Goal: Transaction & Acquisition: Purchase product/service

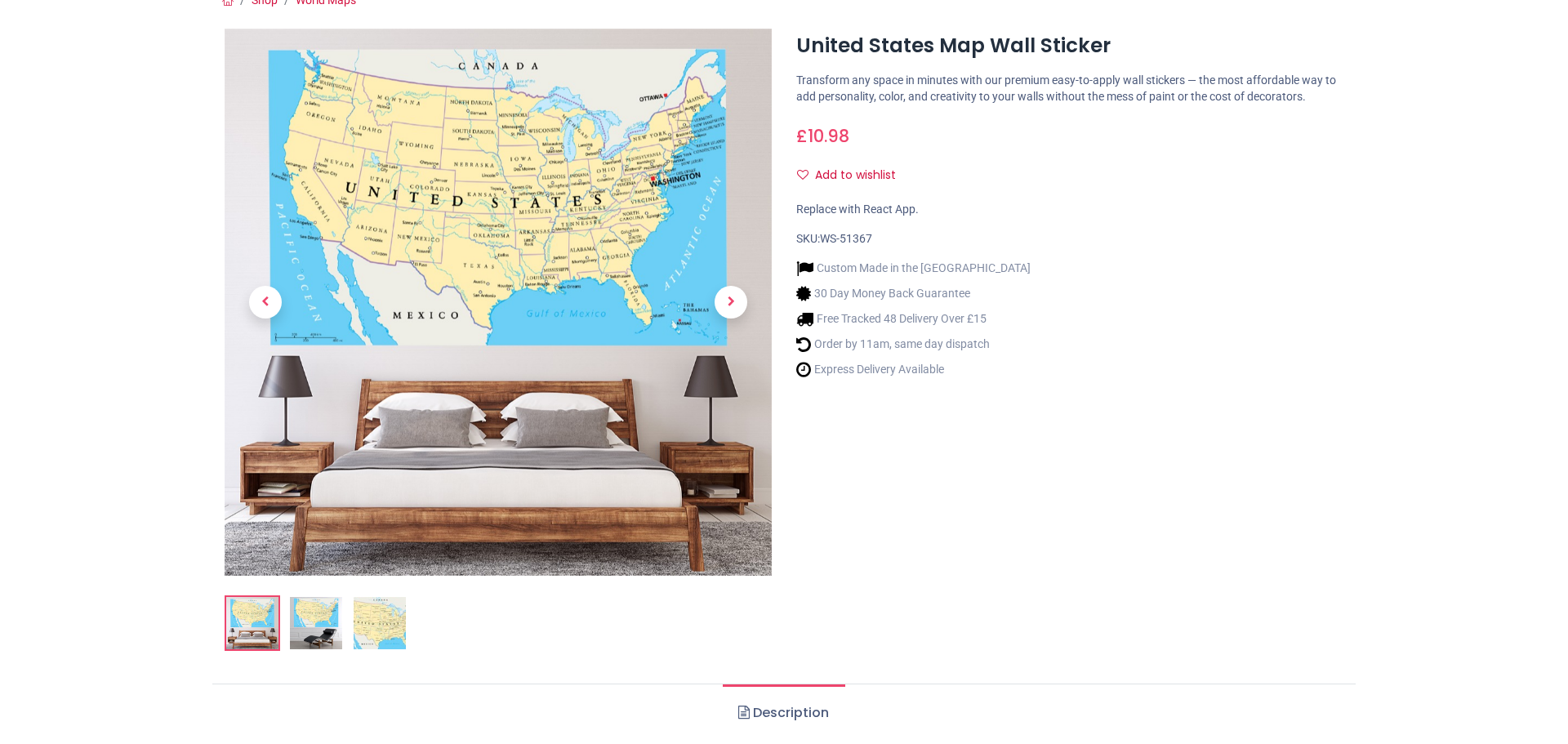
click at [317, 622] on img at bounding box center [316, 623] width 53 height 53
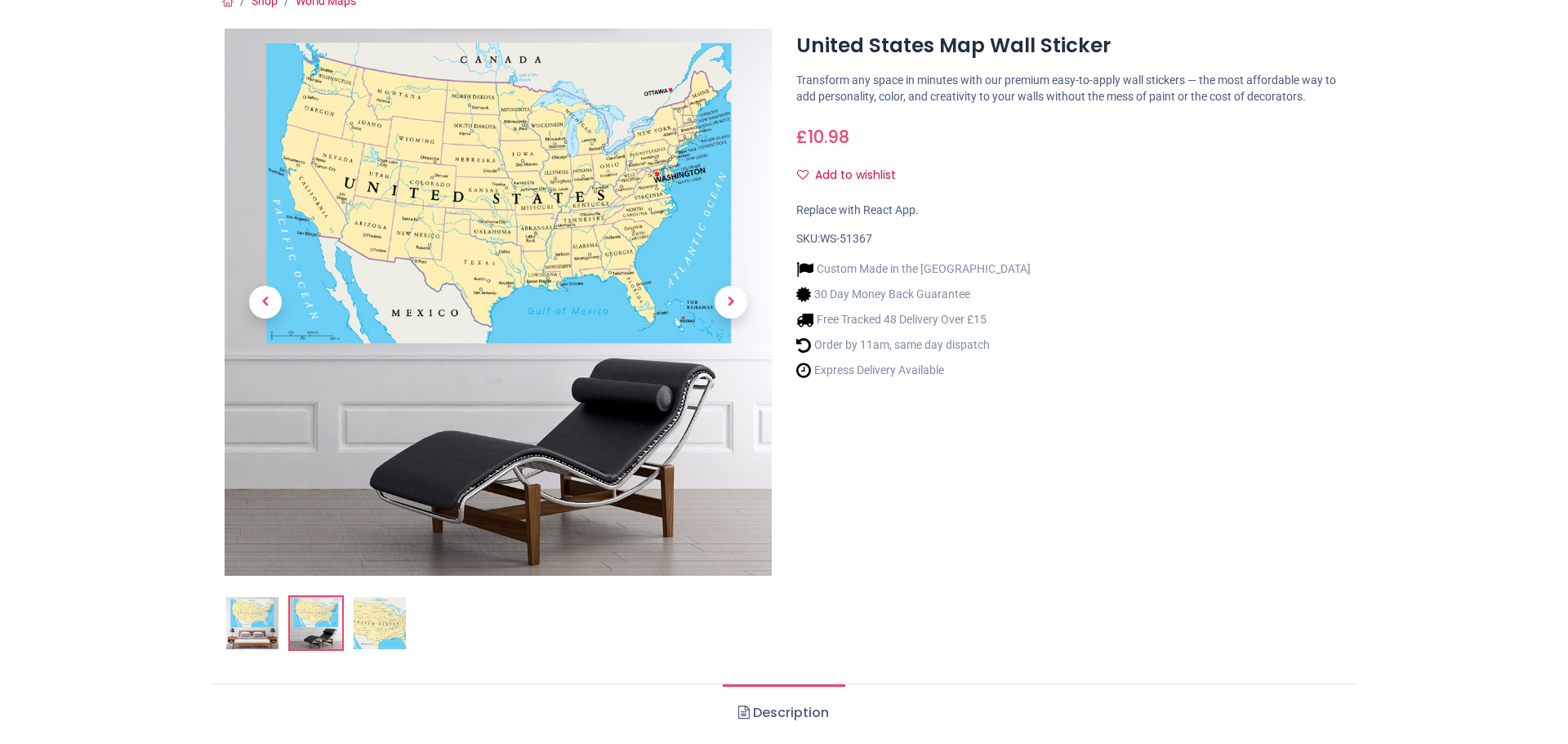
scroll to position [164, 0]
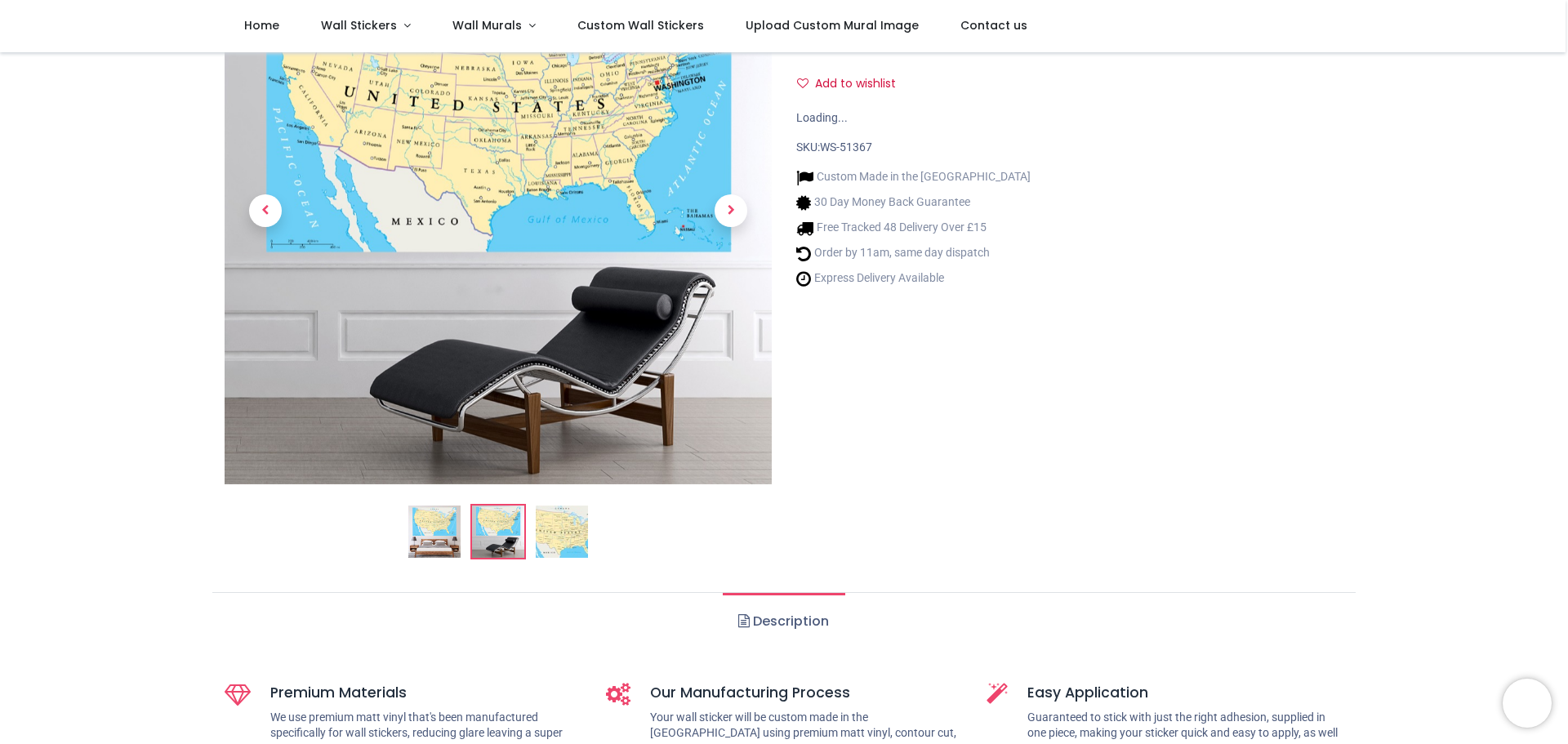
click at [377, 622] on ul "Description" at bounding box center [784, 621] width 1143 height 58
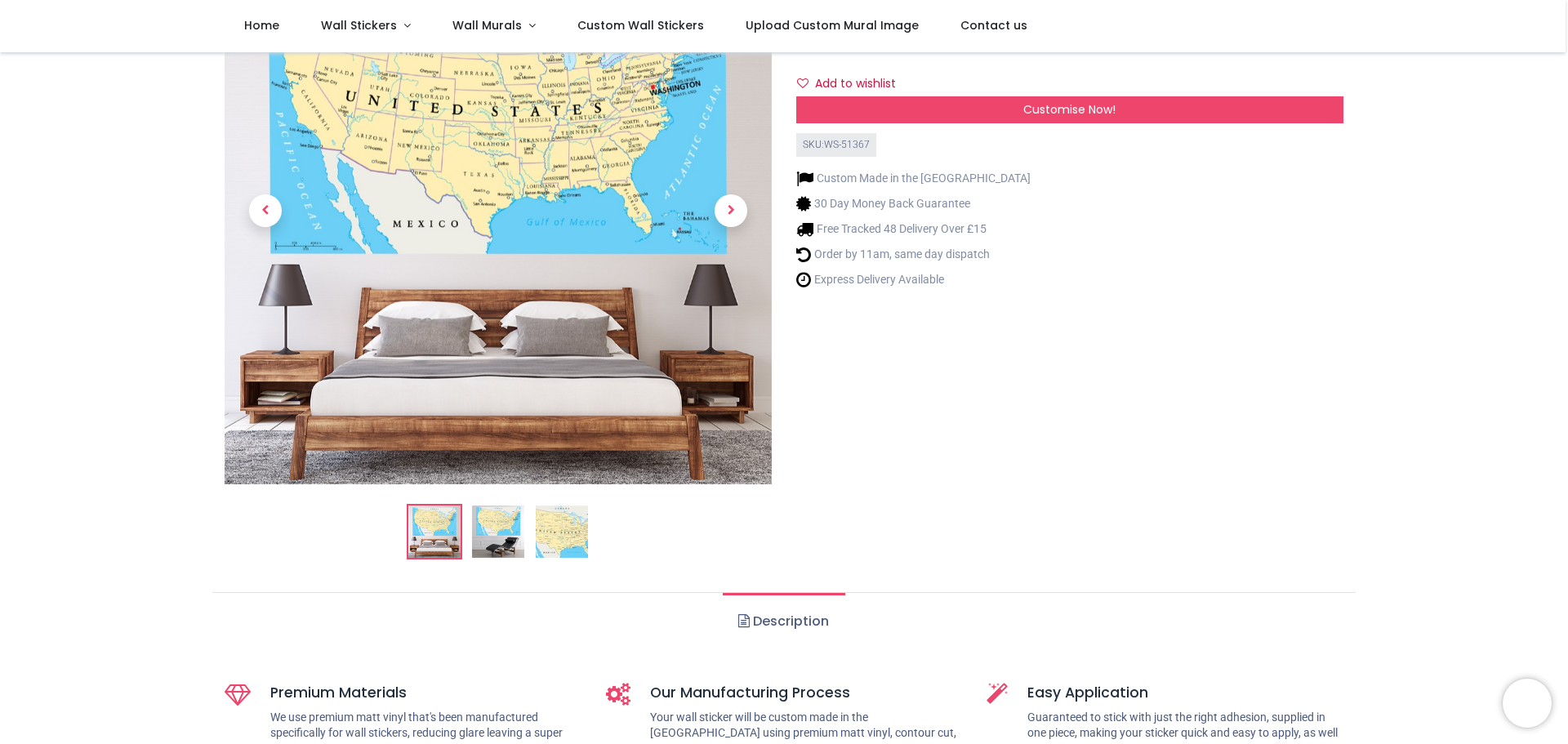
click at [561, 531] on img at bounding box center [562, 531] width 53 height 53
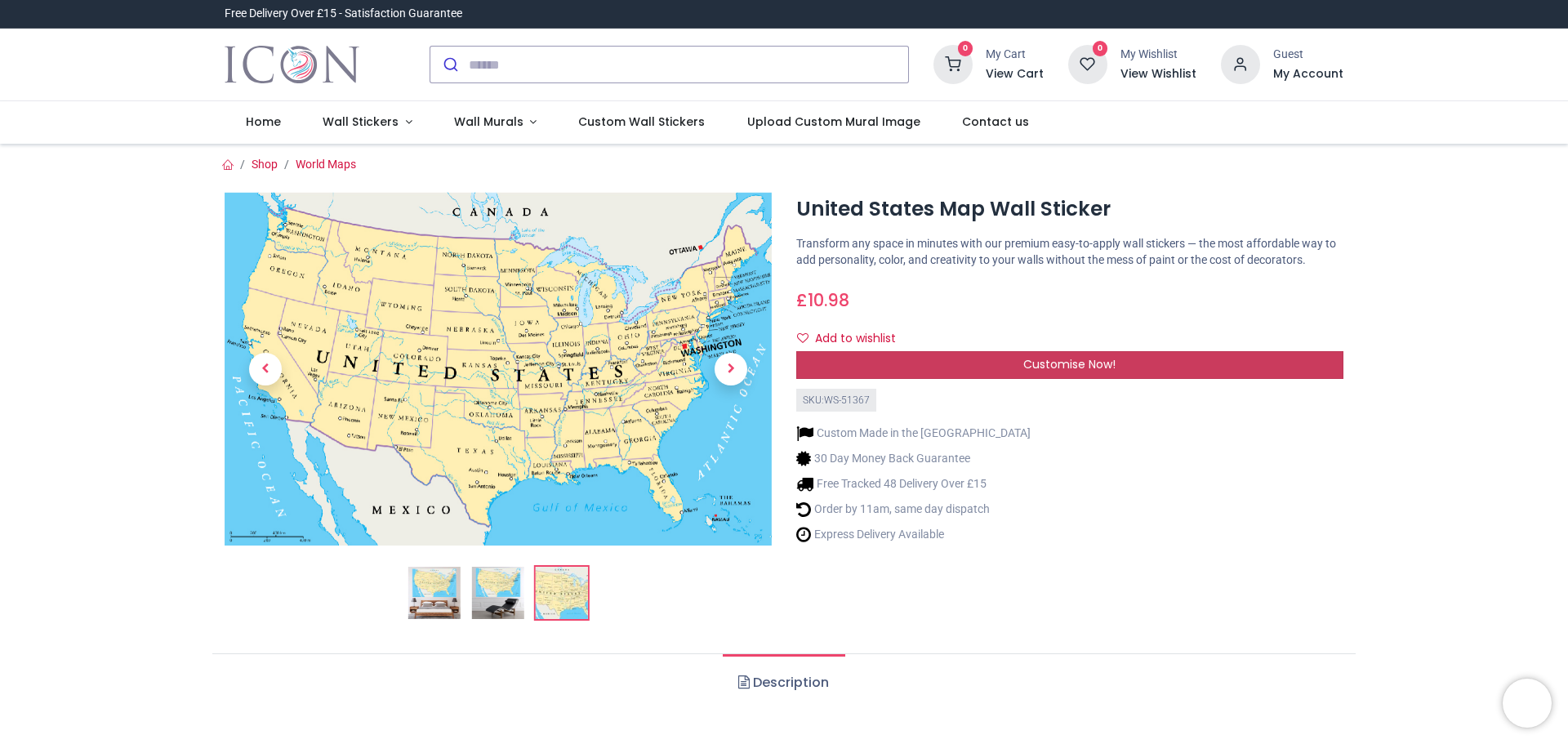
click at [1066, 368] on span "Customise Now!" at bounding box center [1069, 365] width 92 height 16
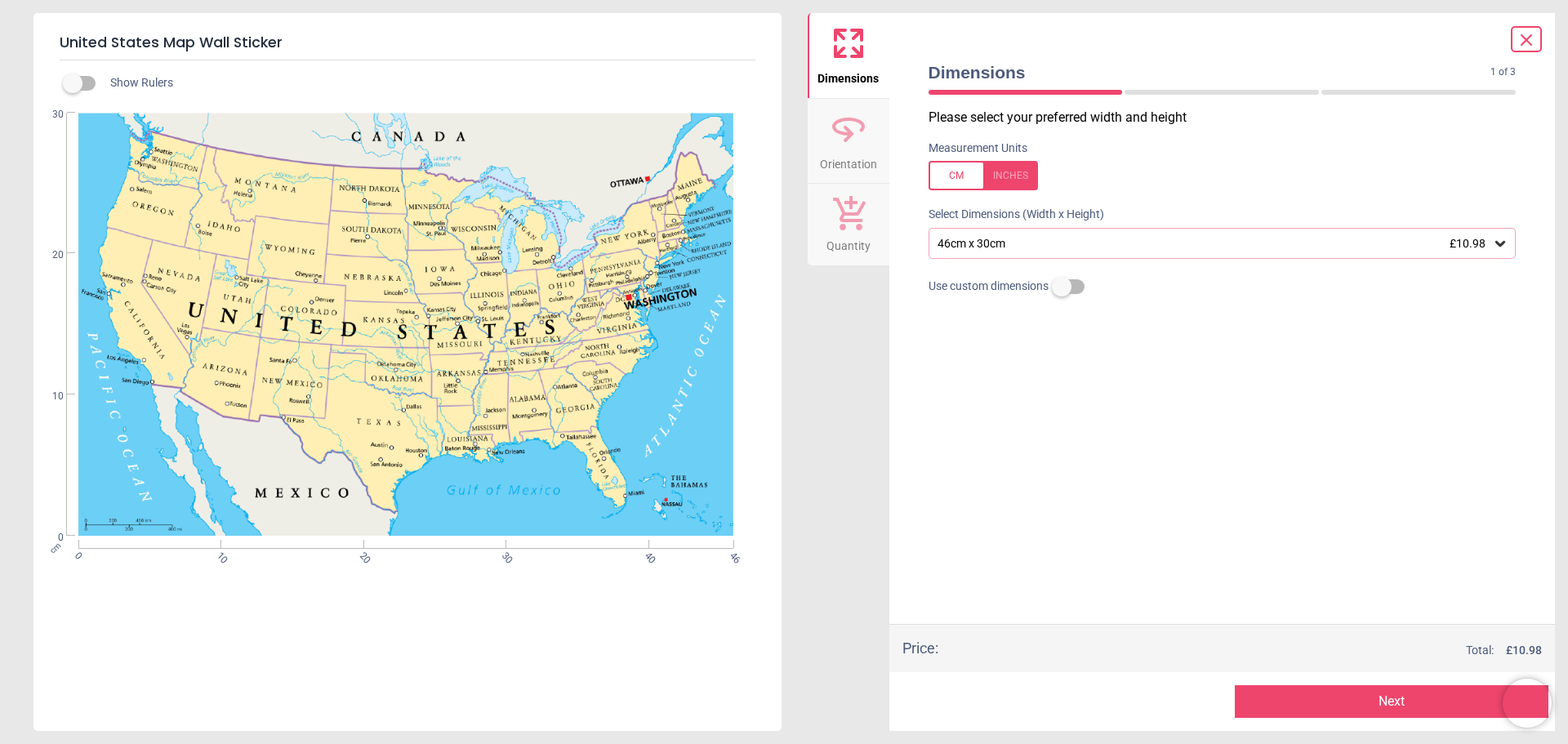
click at [1178, 246] on div "46cm x 30cm £10.98" at bounding box center [1214, 243] width 557 height 14
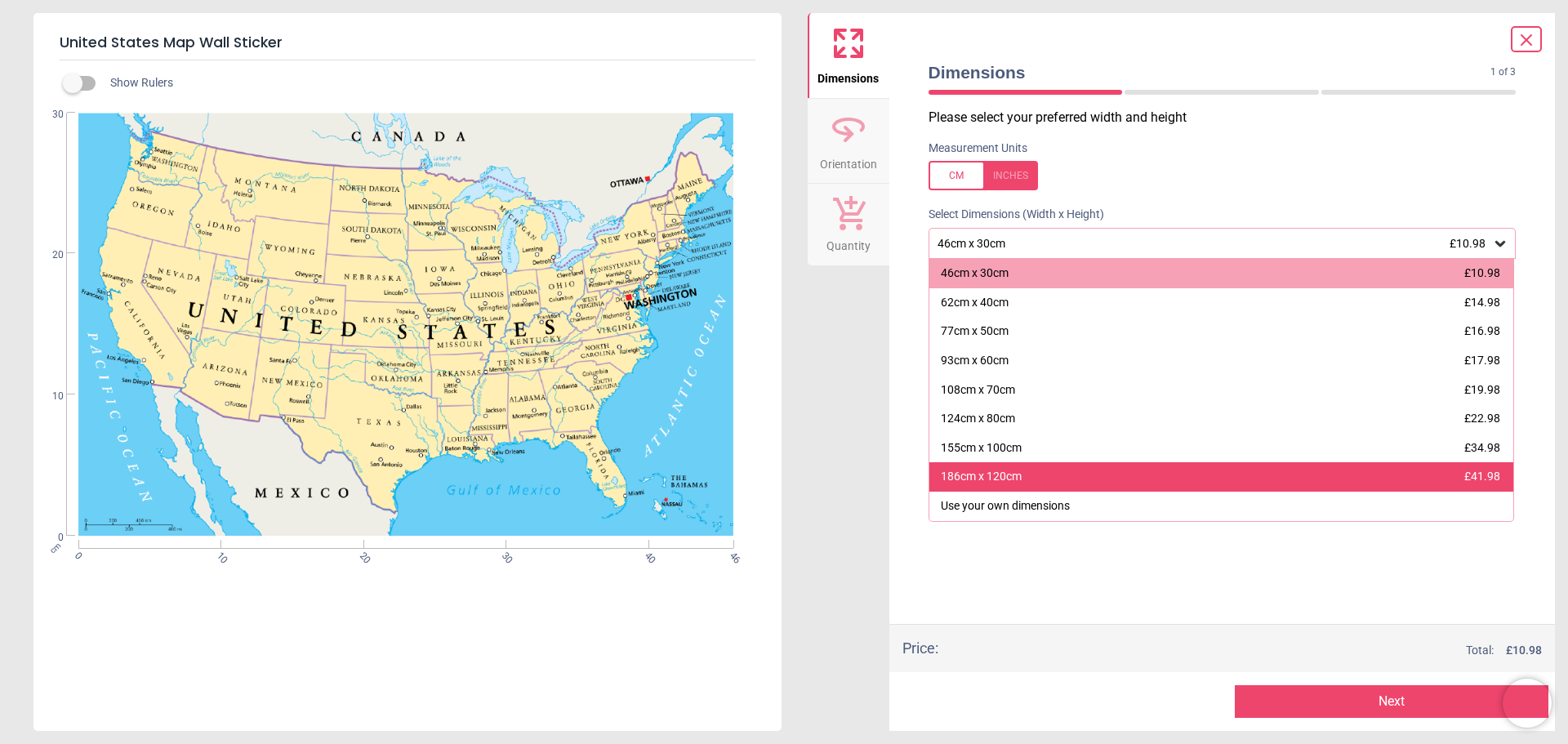
click at [998, 484] on div "186cm x 120cm" at bounding box center [981, 477] width 80 height 16
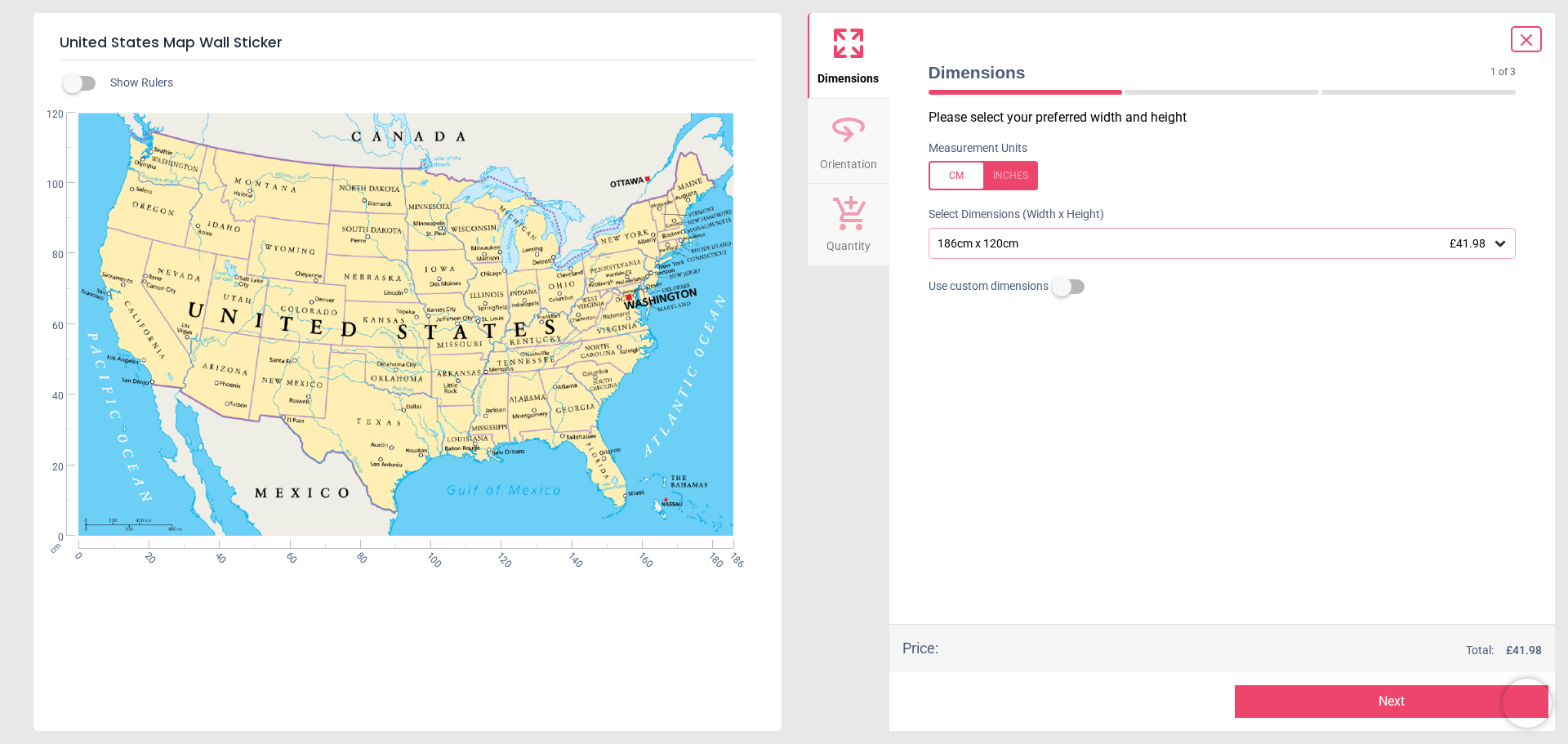
click at [1524, 34] on icon at bounding box center [1526, 40] width 20 height 20
